Goal: Task Accomplishment & Management: Use online tool/utility

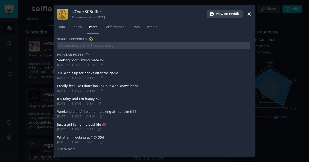
click at [286, 47] on div at bounding box center [154, 81] width 309 height 162
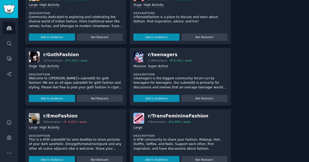
scroll to position [498, 0]
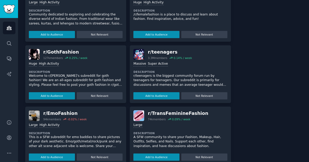
click at [47, 78] on p "Welcome to r/[PERSON_NAME]'s subreddit for goth fashion! We are an all-ages sub…" at bounding box center [76, 81] width 94 height 14
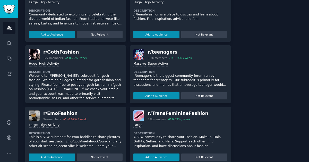
scroll to position [21, 0]
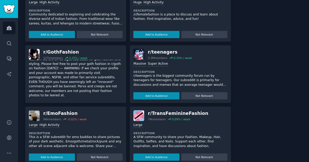
click at [63, 101] on button "Add to Audience" at bounding box center [52, 104] width 46 height 7
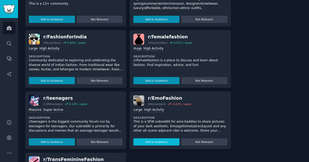
scroll to position [544, 0]
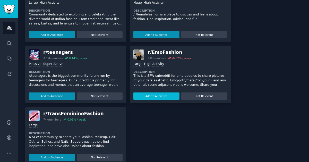
click at [147, 94] on button "Add to Audience" at bounding box center [156, 95] width 46 height 7
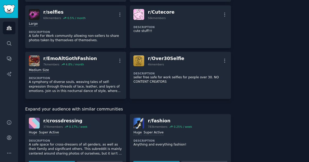
scroll to position [0, 0]
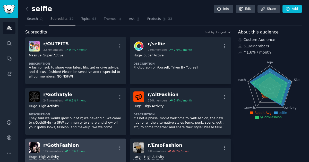
click at [62, 147] on div "r/ GothFashion" at bounding box center [65, 145] width 44 height 6
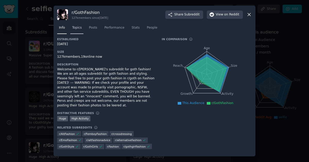
click at [72, 33] on link "Topics" at bounding box center [76, 29] width 13 height 11
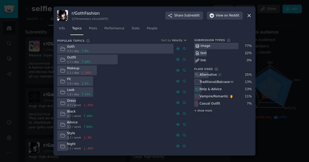
click at [205, 111] on span "+ show more" at bounding box center [203, 111] width 18 height 4
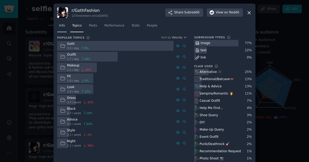
click at [62, 29] on link "Info" at bounding box center [62, 27] width 10 height 11
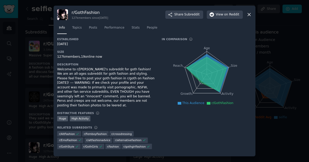
click at [36, 54] on div at bounding box center [154, 81] width 309 height 162
